Goal: Use online tool/utility: Utilize a website feature to perform a specific function

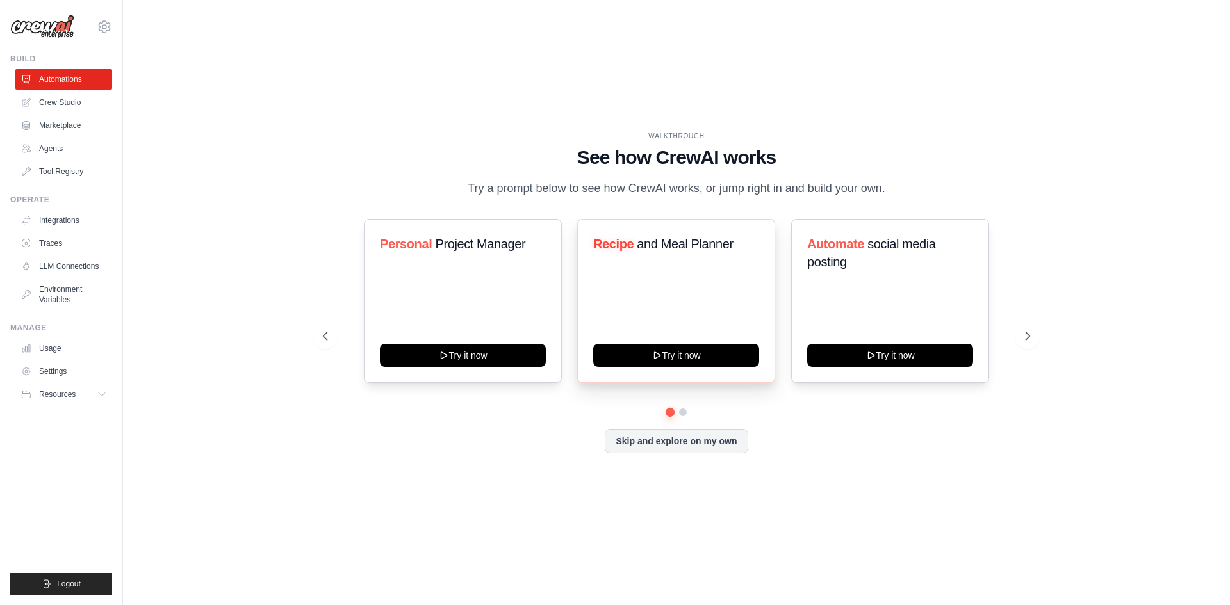
click at [673, 245] on span "and Meal Planner" at bounding box center [685, 244] width 96 height 14
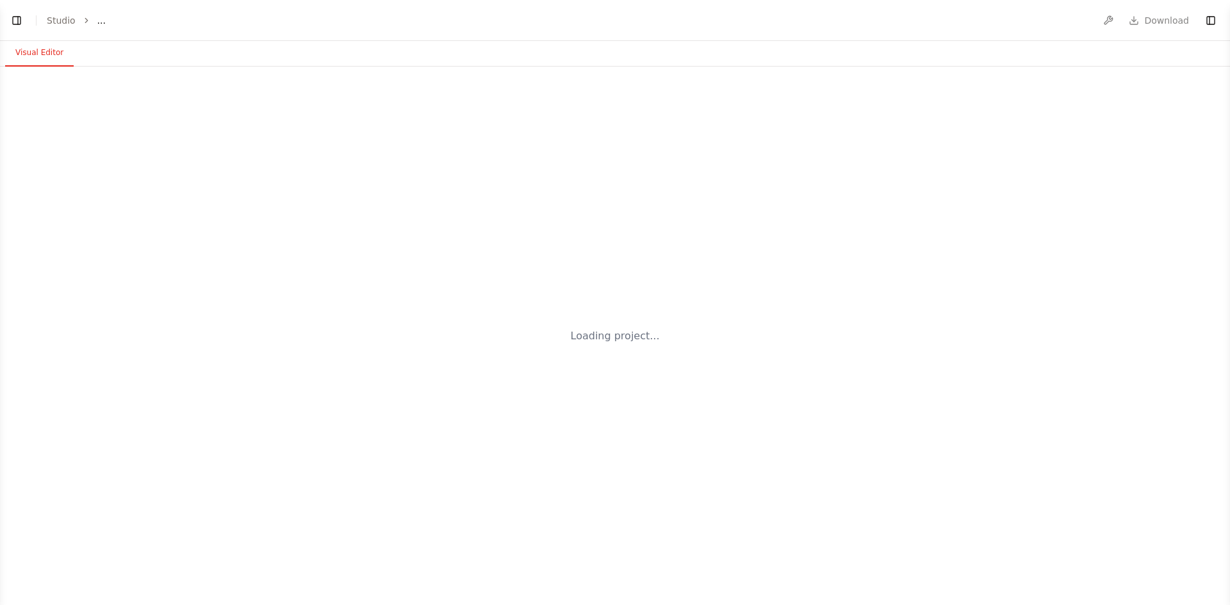
select select "****"
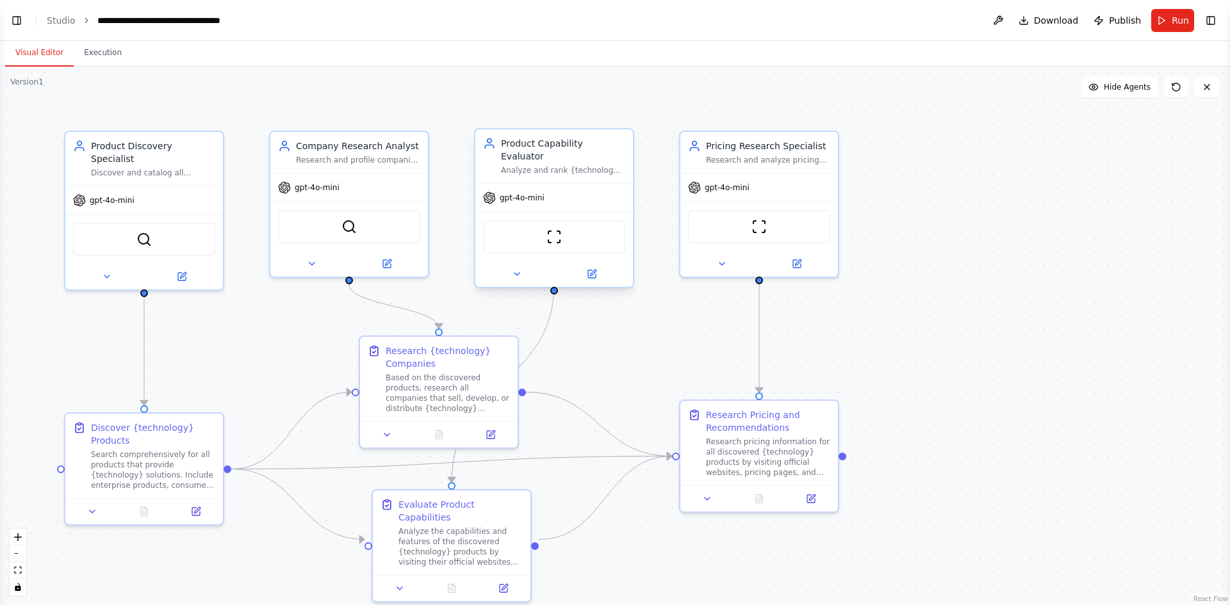
scroll to position [1049, 0]
click at [88, 48] on button "Execution" at bounding box center [103, 53] width 58 height 27
